Goal: Check status: Check status

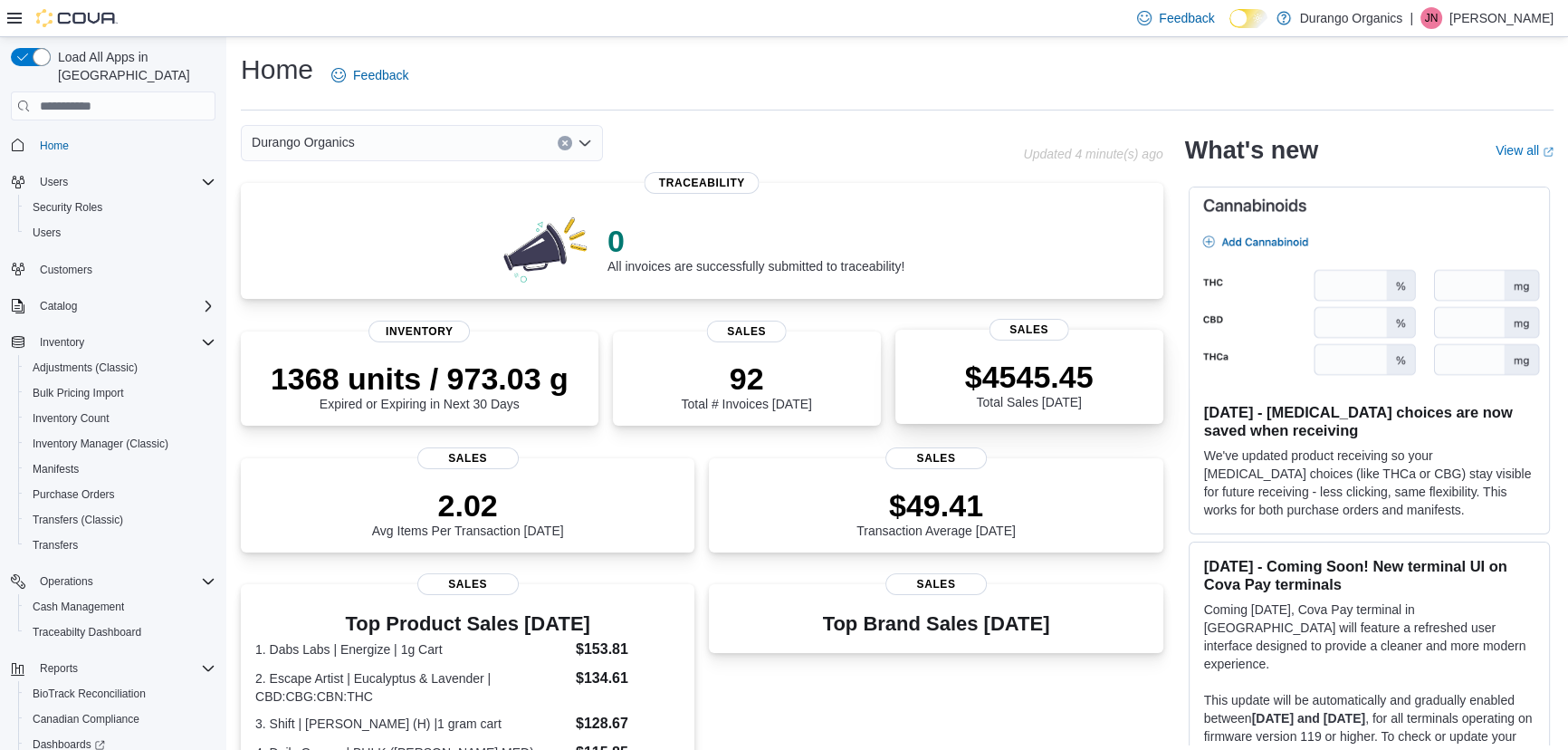
click at [1017, 370] on p "$4545.45" at bounding box center [1029, 377] width 128 height 37
